Goal: Transaction & Acquisition: Download file/media

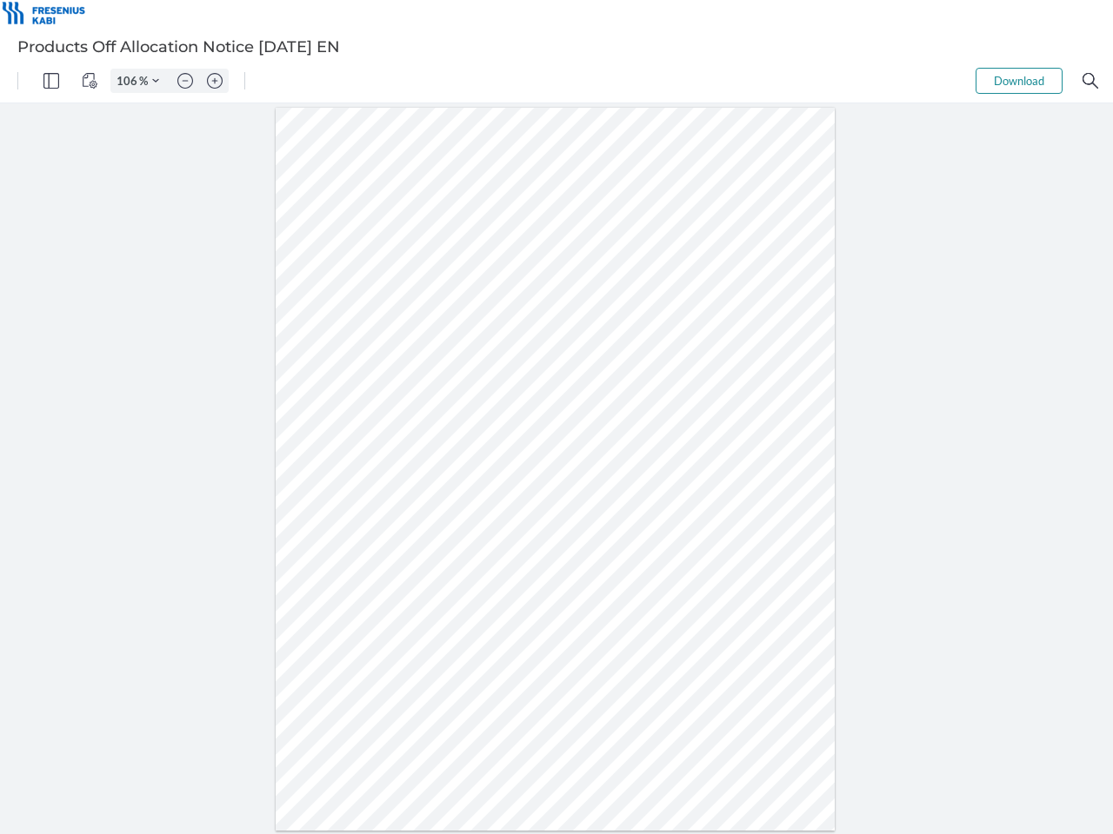
click at [51, 81] on img "Panel" at bounding box center [51, 81] width 16 height 16
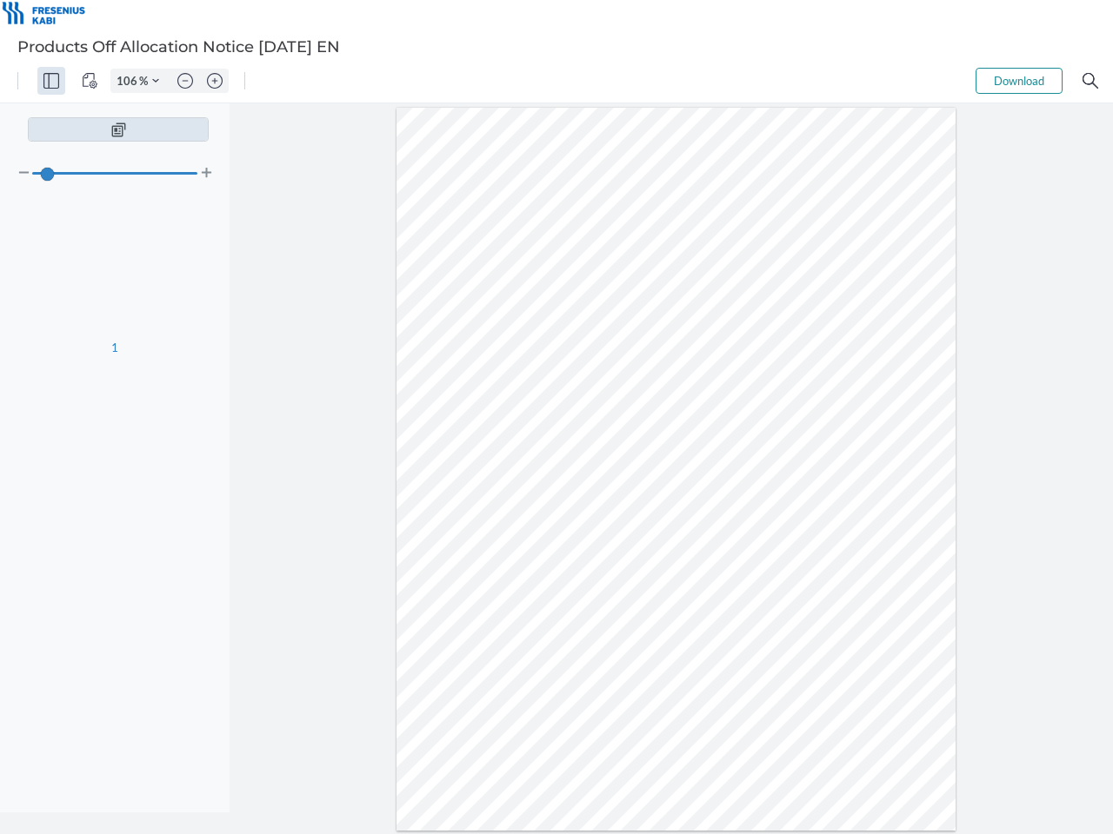
click at [90, 81] on img "View Controls" at bounding box center [90, 81] width 16 height 16
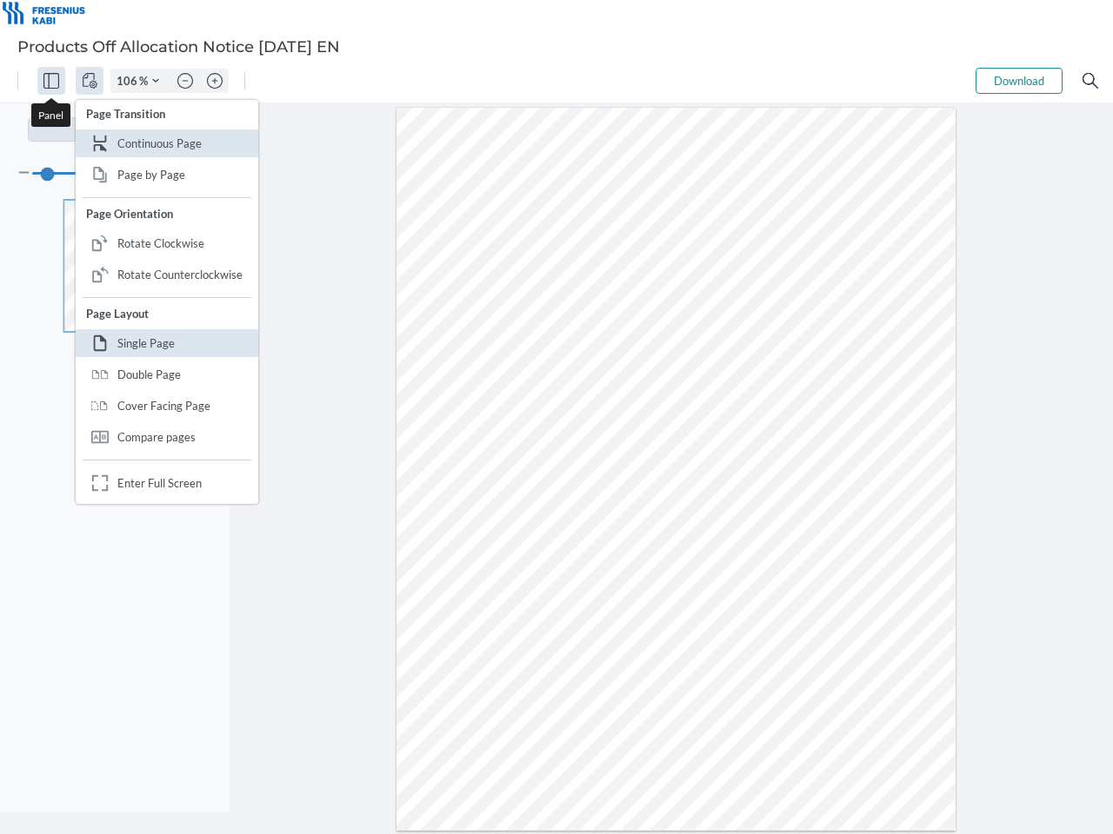
click at [130, 81] on input "106" at bounding box center [125, 81] width 28 height 16
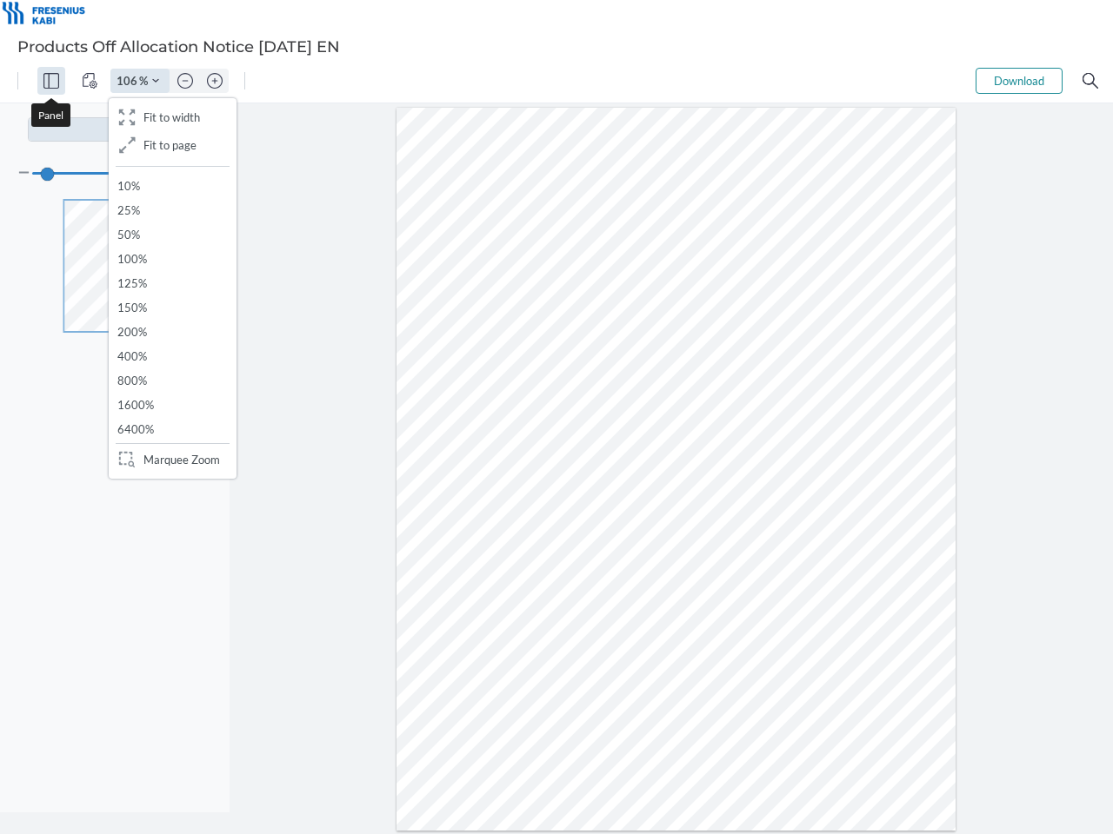
click at [156, 81] on img "Zoom Controls" at bounding box center [155, 80] width 7 height 7
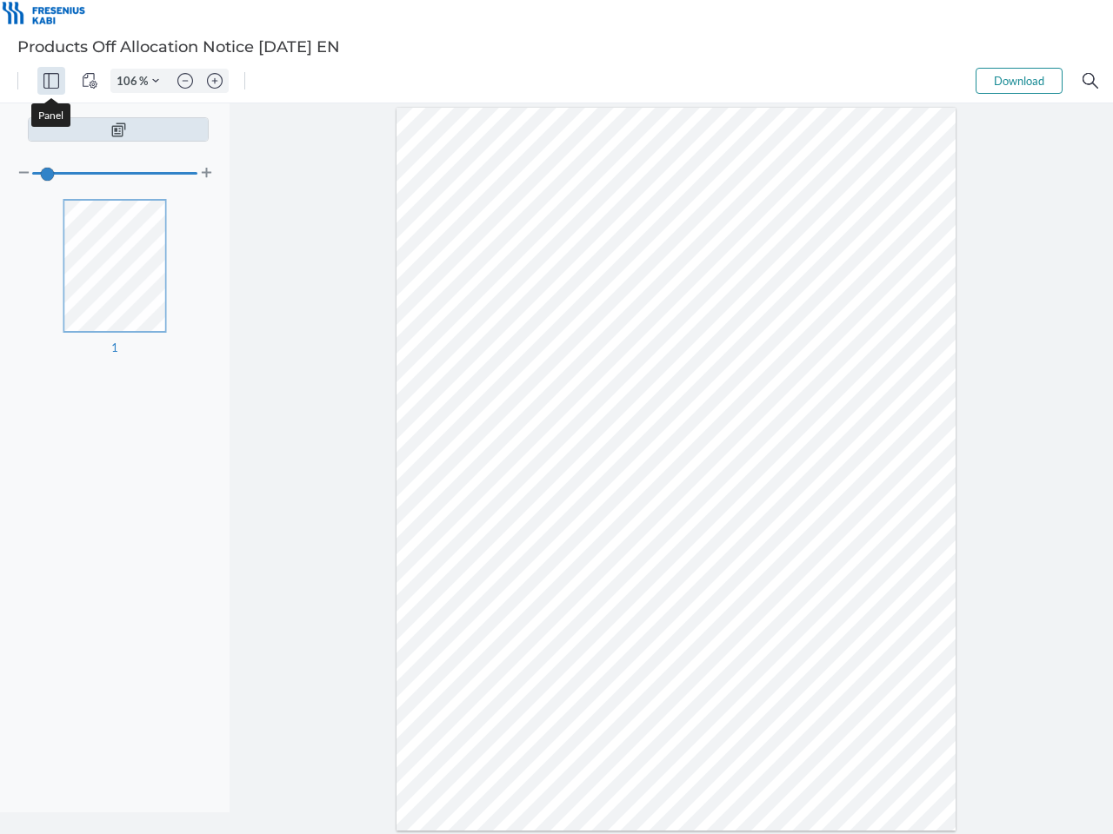
click at [185, 81] on img "Zoom out" at bounding box center [185, 81] width 16 height 16
click at [215, 81] on img "Zoom in" at bounding box center [215, 81] width 16 height 16
type input "106"
click at [1019, 81] on button "Download" at bounding box center [1018, 81] width 87 height 26
click at [1090, 81] on img "Search" at bounding box center [1090, 81] width 16 height 16
